Goal: Information Seeking & Learning: Understand process/instructions

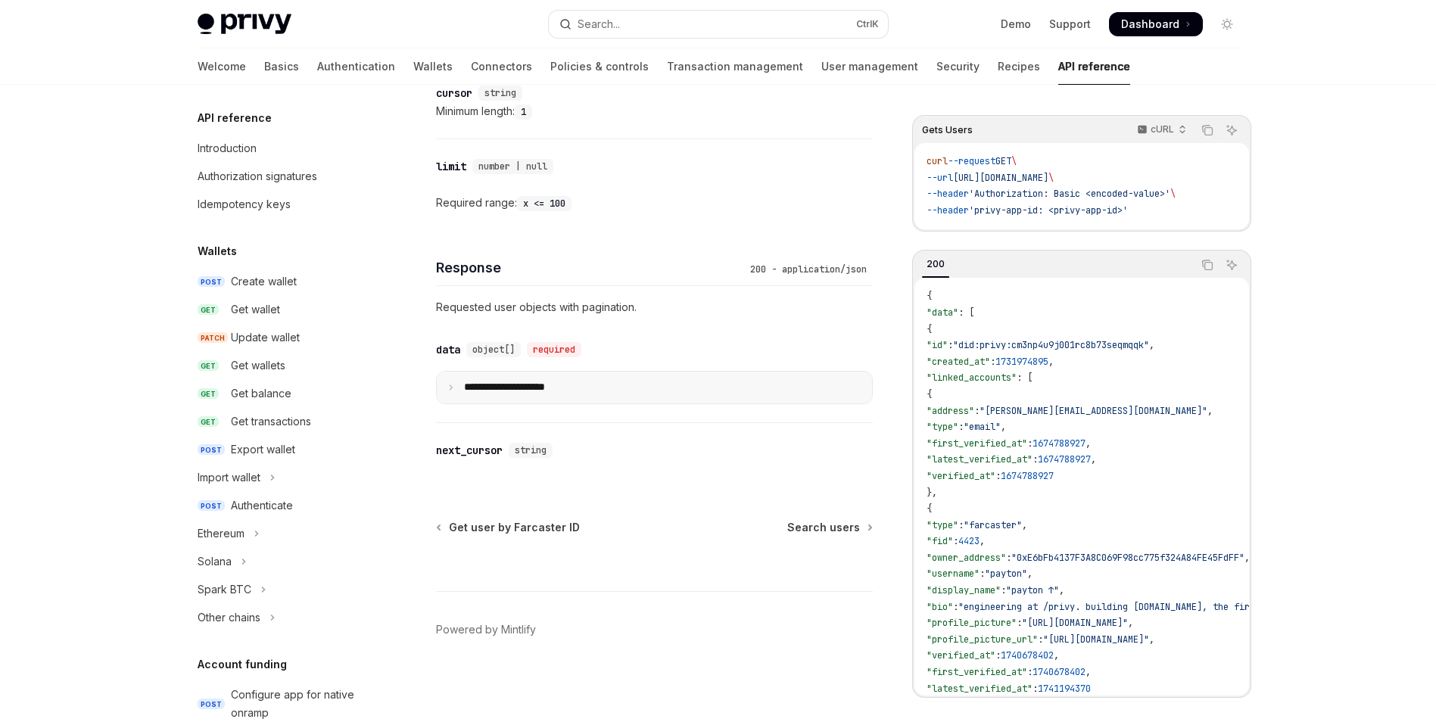
scroll to position [894, 0]
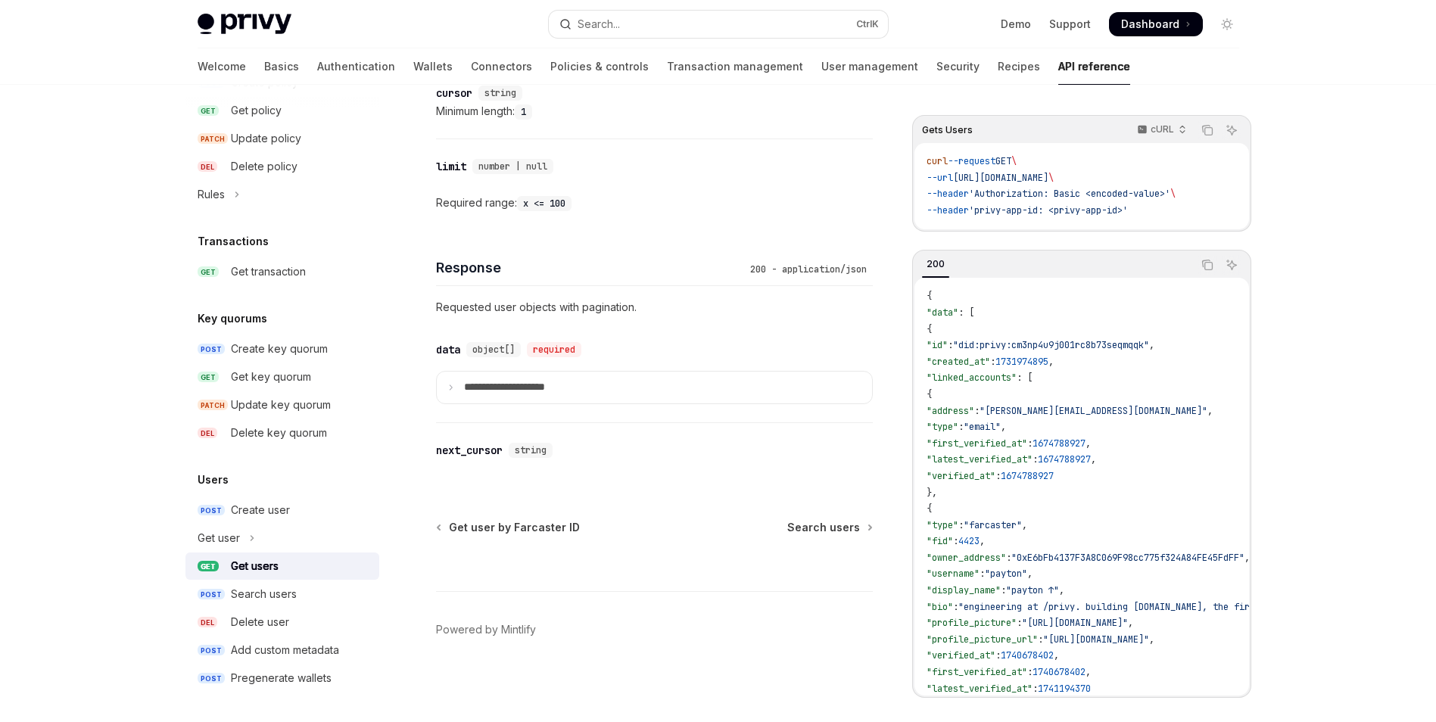
click at [263, 570] on div "This site uses cookies and related technologies, as described in our privacy po…" at bounding box center [685, 583] width 956 height 30
click at [248, 568] on div "This site uses cookies and related technologies, as described in our privacy po…" at bounding box center [685, 583] width 956 height 30
click at [247, 569] on div "This site uses cookies and related technologies, as described in our privacy po…" at bounding box center [685, 583] width 956 height 30
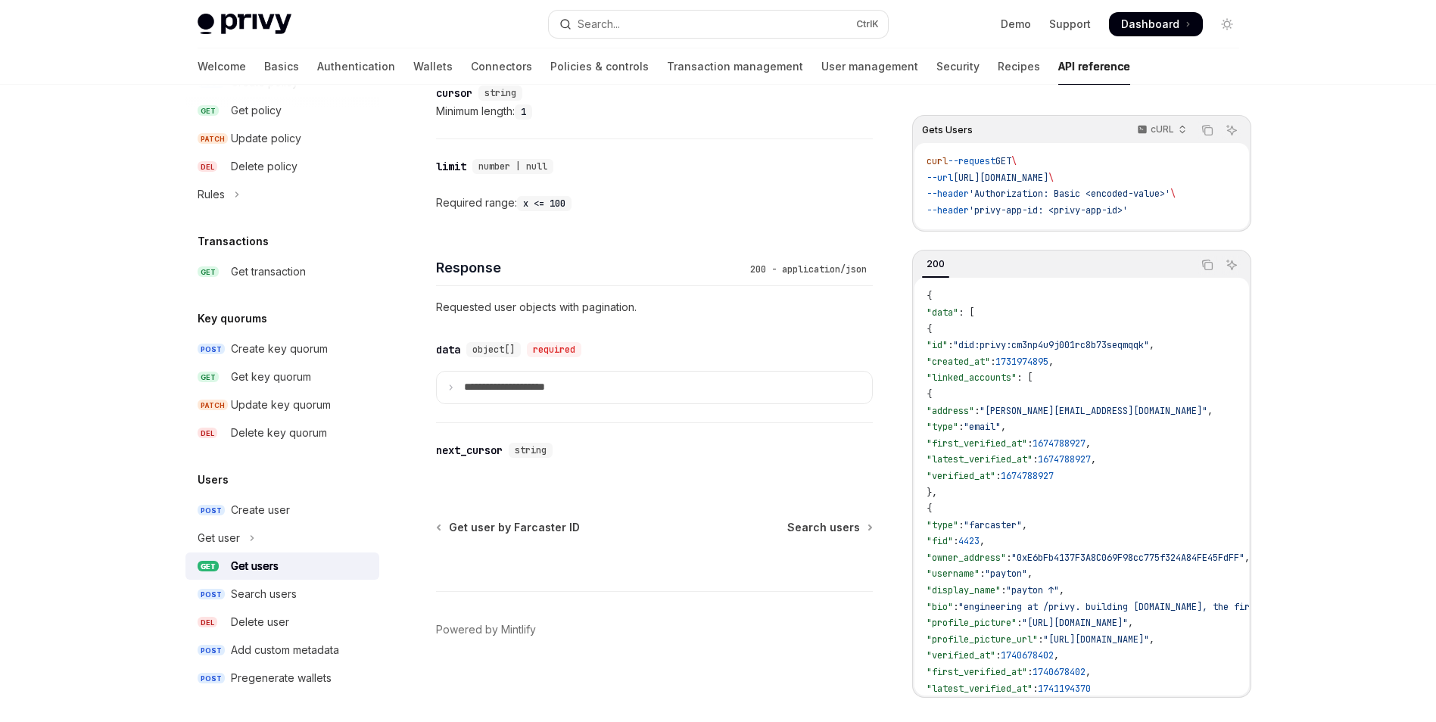
click at [247, 569] on div "This site uses cookies and related technologies, as described in our privacy po…" at bounding box center [685, 583] width 956 height 30
drag, startPoint x: 247, startPoint y: 569, endPoint x: 204, endPoint y: 565, distance: 43.3
click at [204, 565] on div "Cookie Consent Banner" at bounding box center [103, 599] width 207 height 186
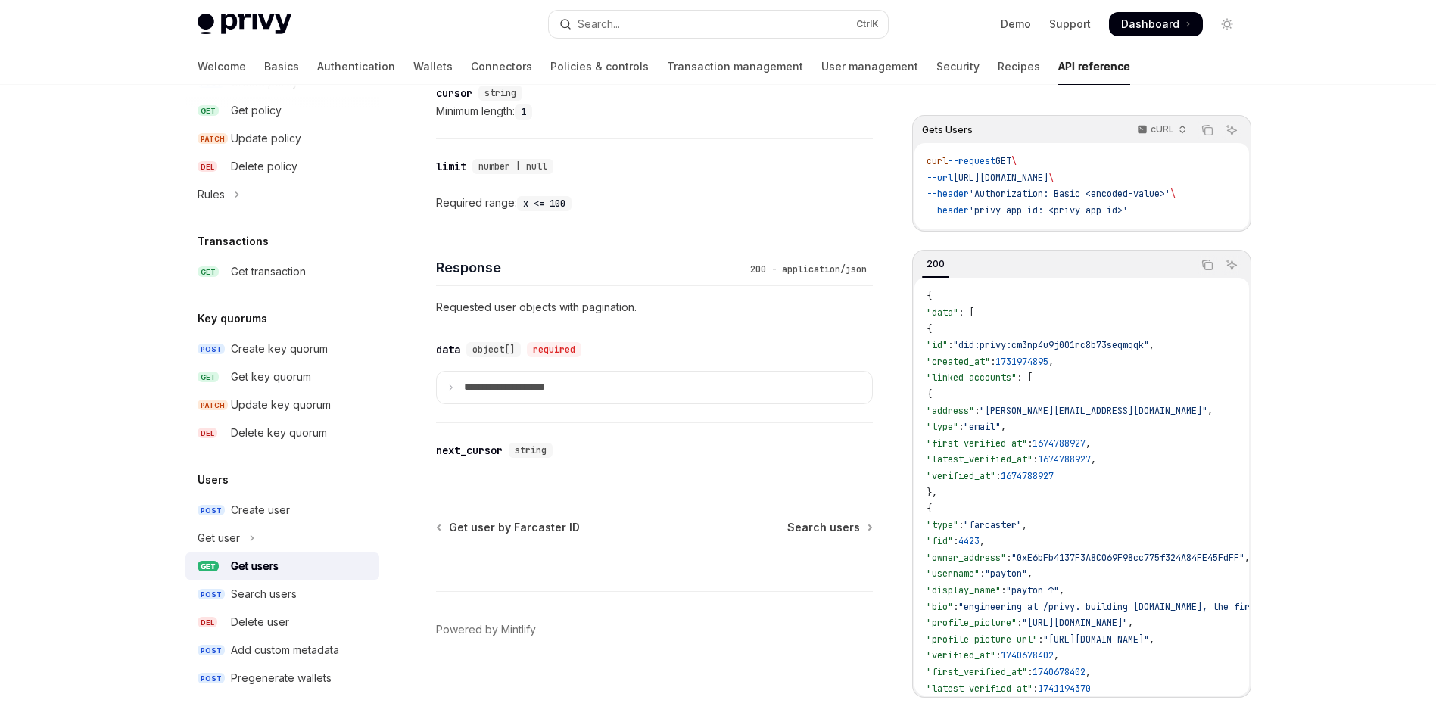
click at [207, 542] on span "WE VALUE YOUR PRIVACY" at bounding box center [374, 547] width 334 height 39
click at [250, 537] on span "WE VALUE YOUR PRIVACY" at bounding box center [374, 547] width 334 height 39
drag, startPoint x: 250, startPoint y: 537, endPoint x: 216, endPoint y: 503, distance: 47.6
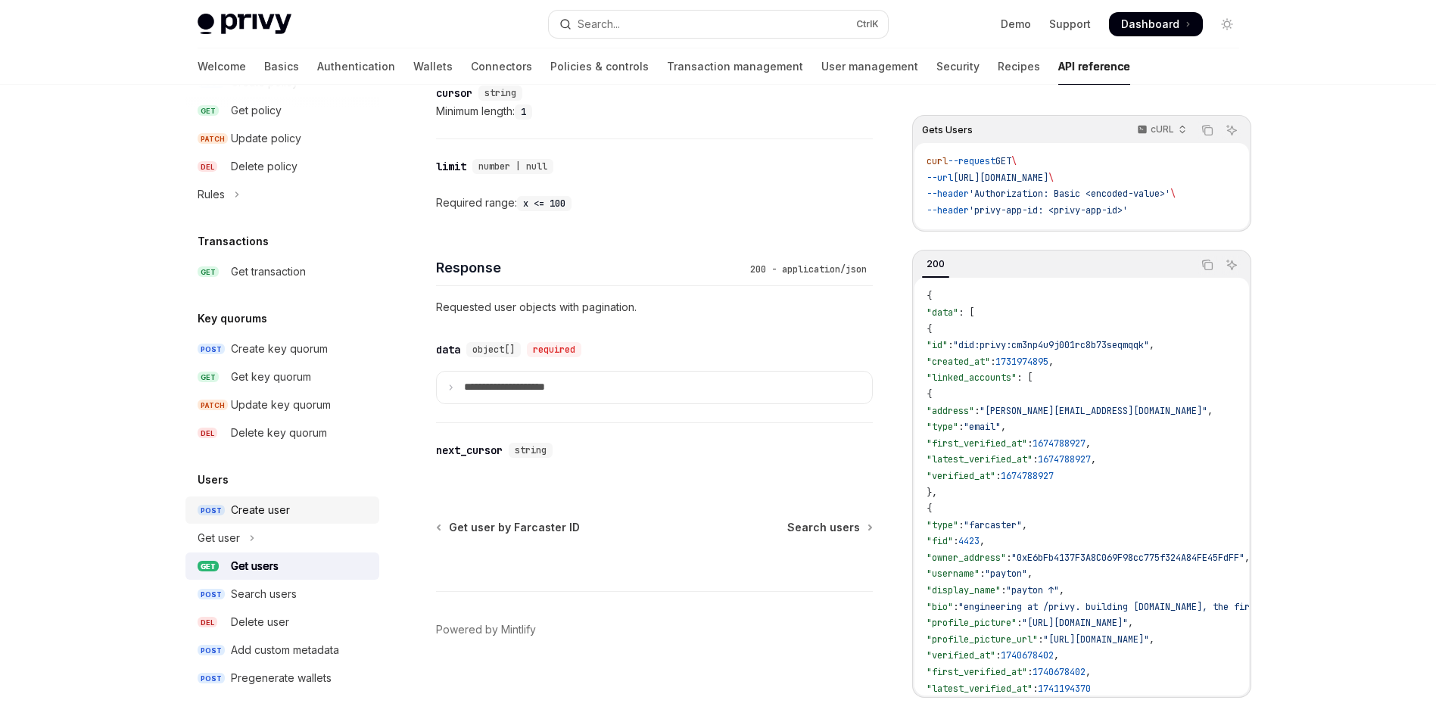
click at [216, 503] on link "POST Create user" at bounding box center [282, 510] width 194 height 27
type textarea "*"
